Goal: Register for event/course

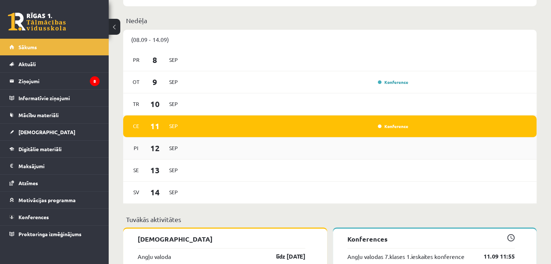
scroll to position [507, 0]
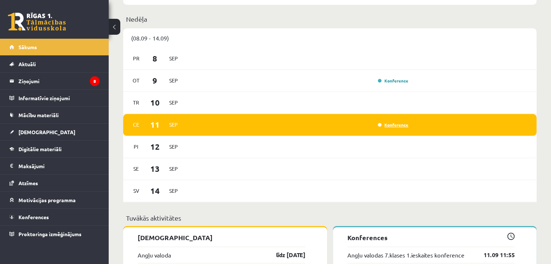
click at [386, 124] on link "Konference" at bounding box center [393, 125] width 30 height 6
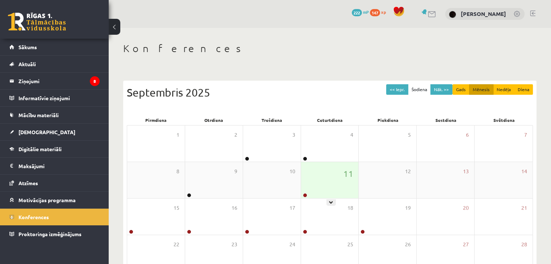
click at [305, 193] on div "11" at bounding box center [330, 180] width 58 height 36
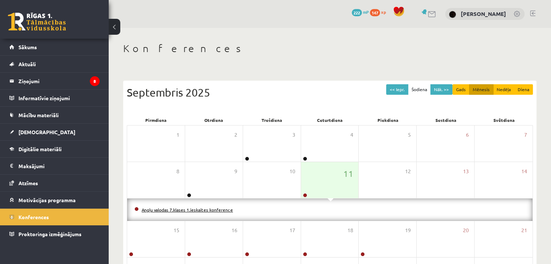
click at [223, 209] on link "Angļu valodas 7.klases 1.ieskaites konference" at bounding box center [187, 210] width 91 height 6
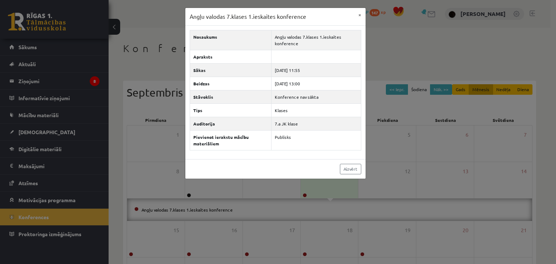
click at [222, 207] on div "Angļu valodas 7.klases 1.ieskaites konference × Nosaukums Angļu valodas 7.klase…" at bounding box center [278, 132] width 556 height 264
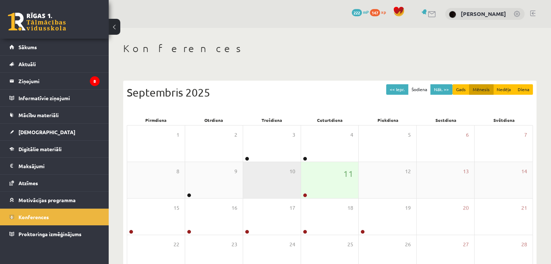
click at [298, 190] on div "10" at bounding box center [272, 180] width 58 height 36
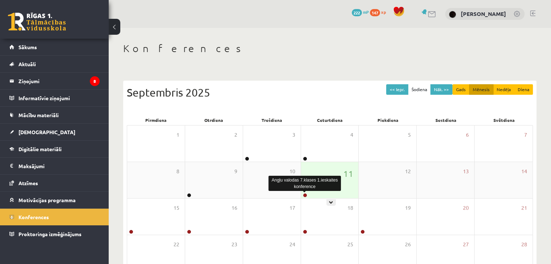
click at [305, 195] on link at bounding box center [305, 195] width 4 height 4
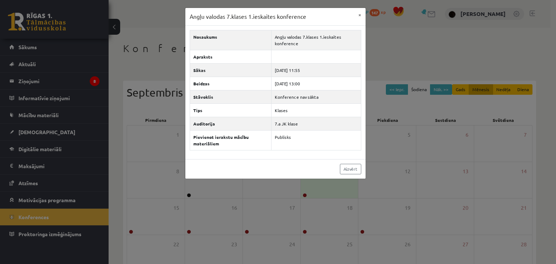
click at [384, 62] on div "Angļu valodas 7.klases 1.ieskaites konference × Nosaukums Angļu valodas 7.klase…" at bounding box center [278, 132] width 556 height 264
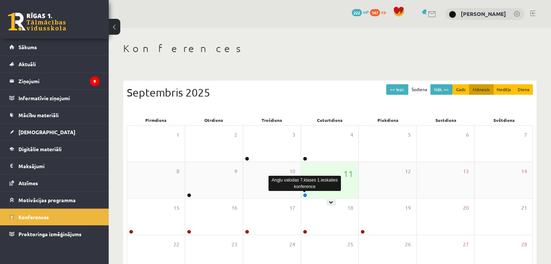
click at [304, 194] on link at bounding box center [305, 195] width 4 height 4
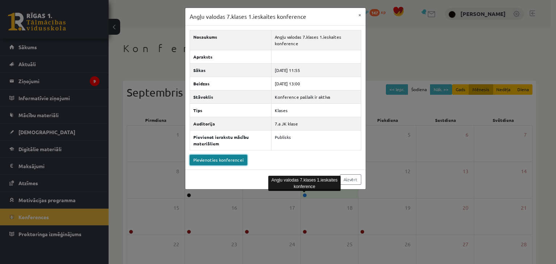
click at [214, 158] on link "Pievienoties konferencei" at bounding box center [219, 160] width 58 height 11
